Goal: Task Accomplishment & Management: Manage account settings

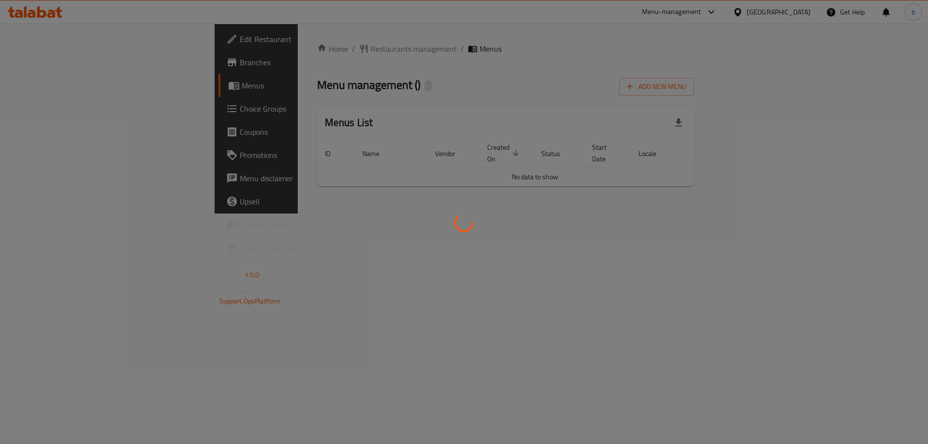
click at [44, 14] on div at bounding box center [464, 222] width 928 height 444
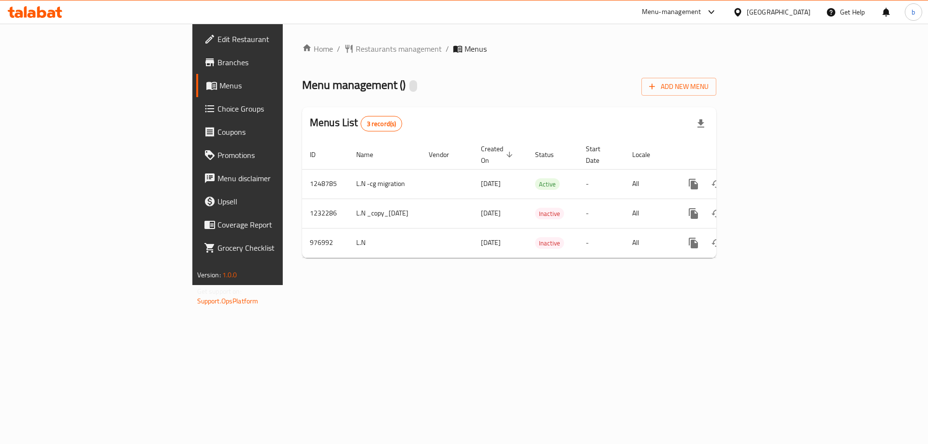
click at [40, 16] on icon at bounding box center [41, 12] width 9 height 12
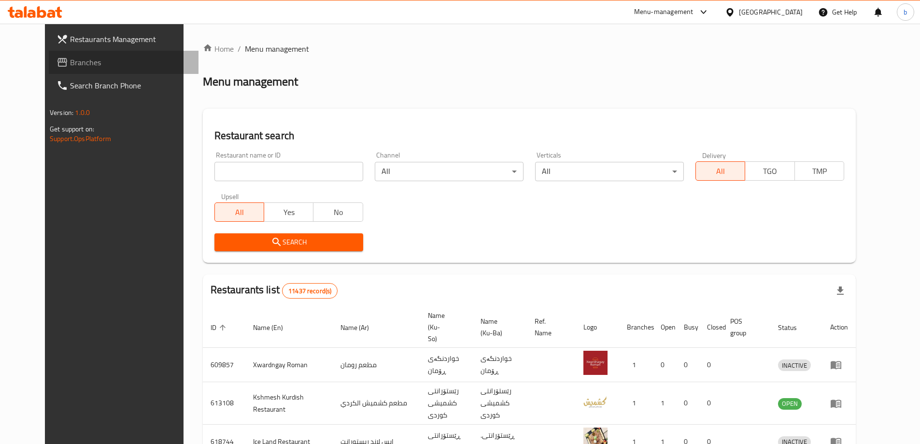
click at [58, 55] on link "Branches" at bounding box center [124, 62] width 150 height 23
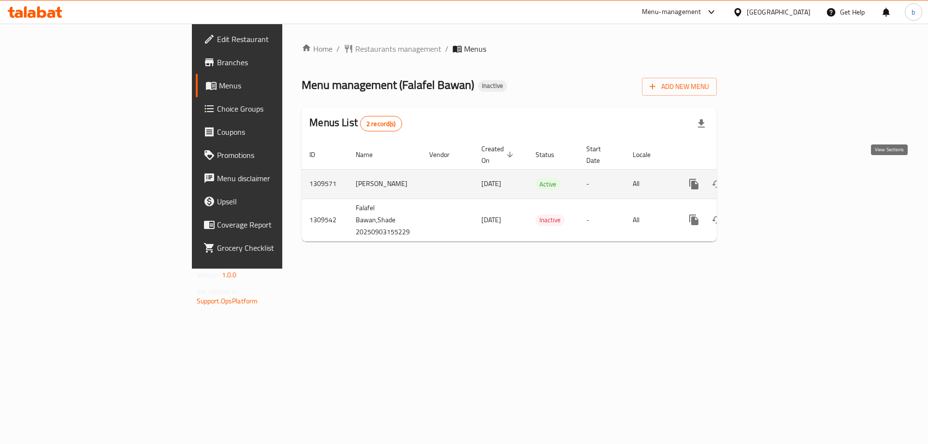
click at [769, 178] on icon "enhanced table" at bounding box center [764, 184] width 12 height 12
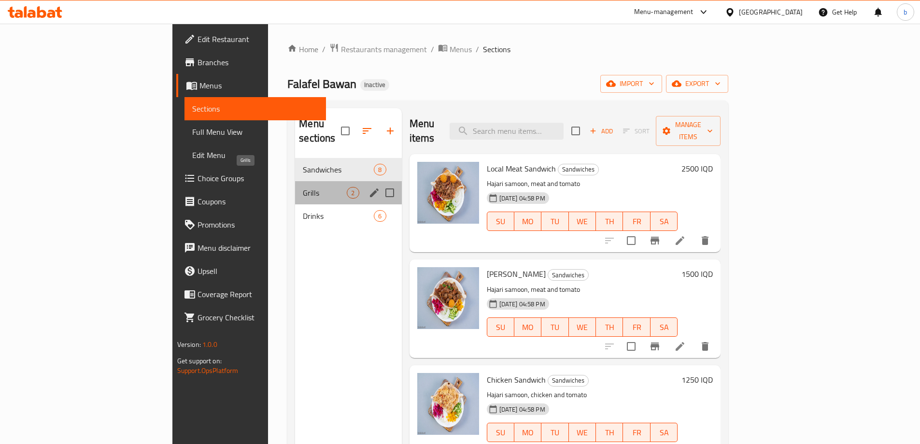
click at [303, 187] on span "Grills" at bounding box center [325, 193] width 44 height 12
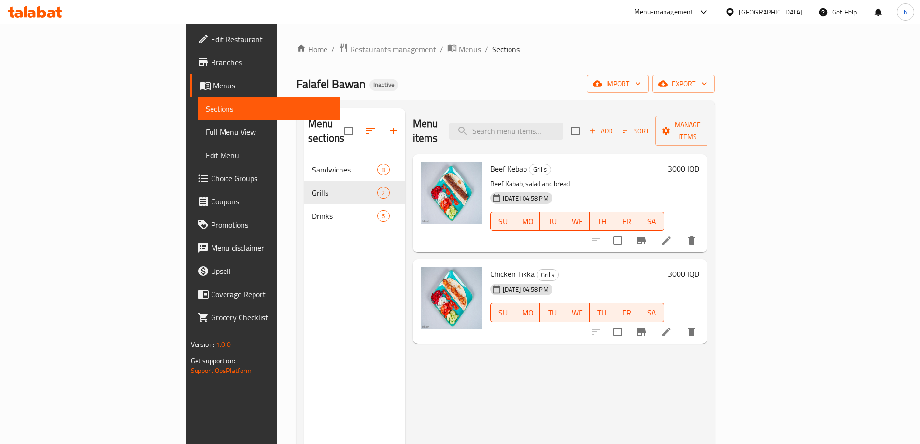
click at [211, 39] on span "Edit Restaurant" at bounding box center [271, 39] width 121 height 12
